Goal: Task Accomplishment & Management: Complete application form

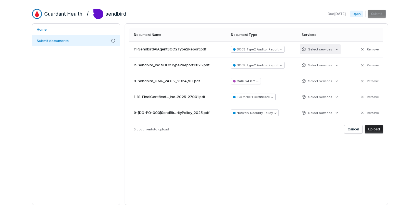
click at [338, 51] on html "Guardant Health / sendbird Due [DATE] Open Submit Home Submit documents Documen…" at bounding box center [210, 107] width 420 height 214
click at [336, 46] on html "Guardant Health / sendbird Due [DATE] Open Submit Home Submit documents Documen…" at bounding box center [210, 107] width 420 height 214
click at [113, 43] on link "Submit documents" at bounding box center [76, 40] width 88 height 11
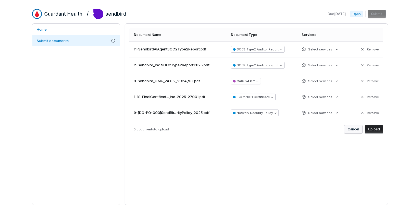
click at [350, 127] on button "Cancel" at bounding box center [353, 129] width 18 height 8
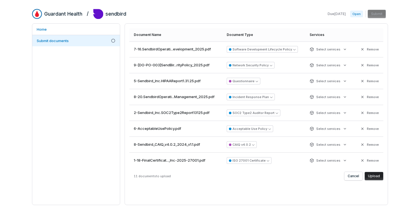
click at [379, 176] on button "Upload" at bounding box center [374, 176] width 19 height 8
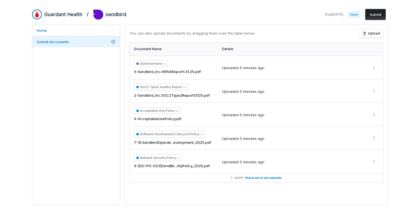
click at [278, 35] on div "You can also upload documents by dragging them over the table below. Upload" at bounding box center [256, 33] width 254 height 8
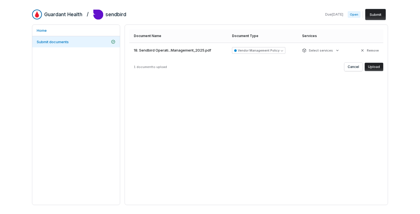
click at [381, 65] on button "Upload" at bounding box center [374, 67] width 19 height 8
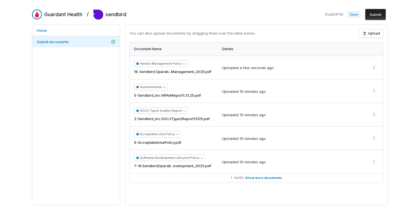
click at [374, 14] on button "Submit" at bounding box center [375, 14] width 21 height 11
